Goal: Check status: Check status

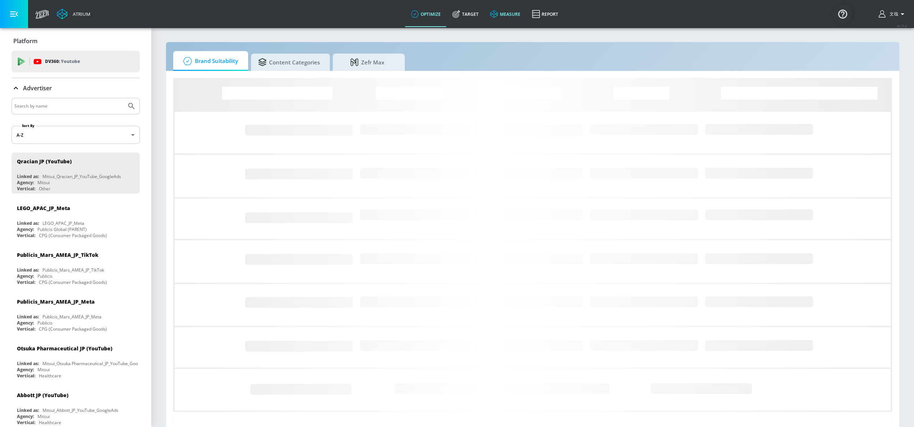
click at [511, 17] on link "measure" at bounding box center [505, 14] width 42 height 26
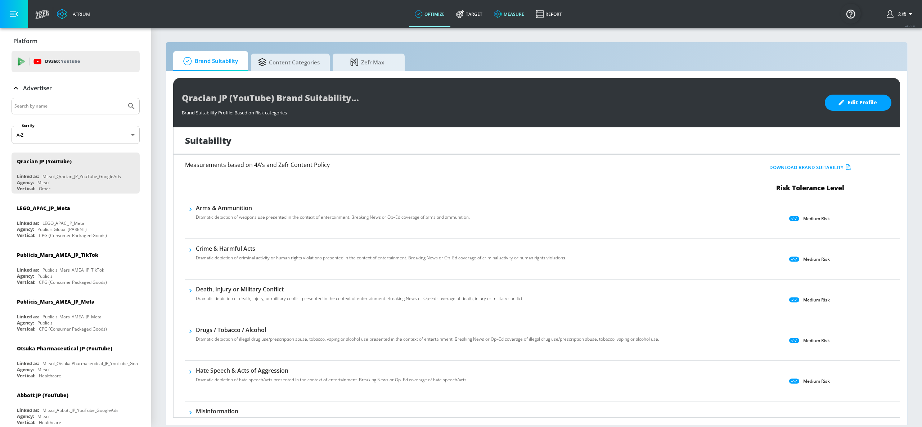
click at [517, 16] on link "measure" at bounding box center [509, 14] width 42 height 26
